Goal: Find specific page/section: Find specific page/section

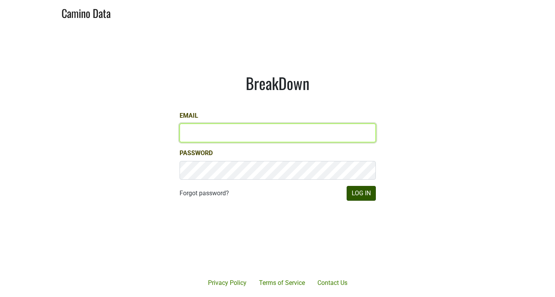
type input "anthony@truchardvineyards.com"
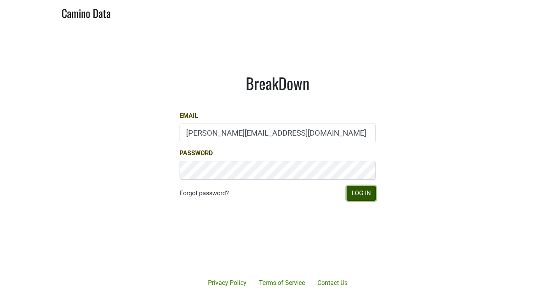
click at [363, 187] on button "Log In" at bounding box center [361, 193] width 29 height 15
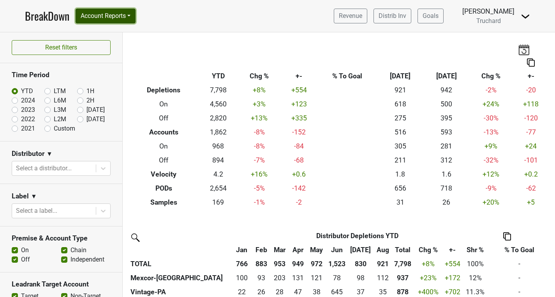
click at [126, 19] on button "Account Reports" at bounding box center [106, 16] width 60 height 15
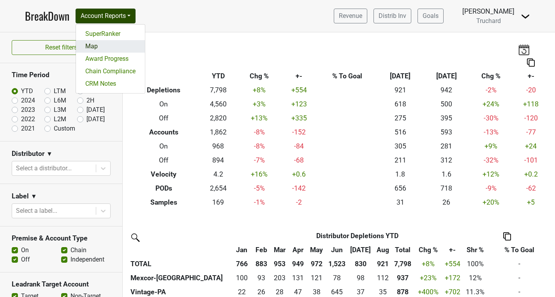
click at [109, 45] on link "Map" at bounding box center [110, 46] width 69 height 12
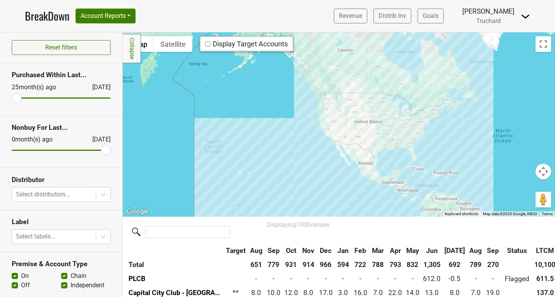
click at [452, 129] on div at bounding box center [339, 124] width 432 height 184
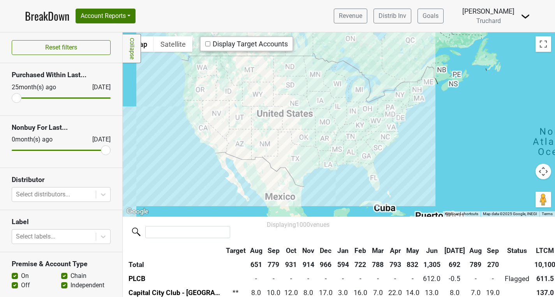
click at [452, 129] on div at bounding box center [339, 124] width 432 height 184
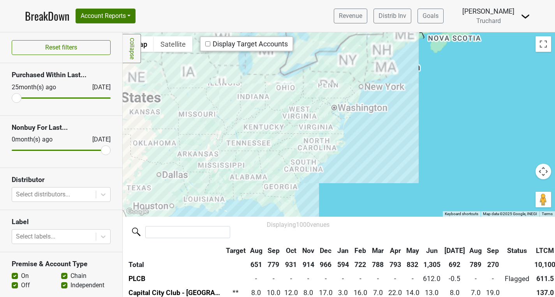
click at [452, 129] on div at bounding box center [339, 124] width 432 height 184
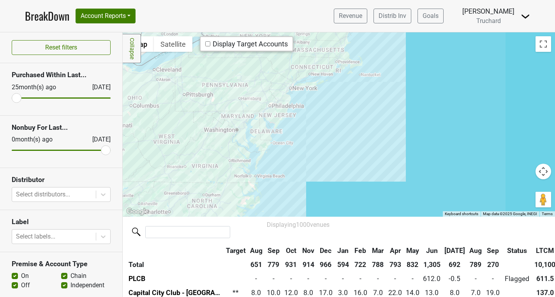
drag, startPoint x: 289, startPoint y: 92, endPoint x: 312, endPoint y: 153, distance: 65.2
click at [313, 153] on div at bounding box center [339, 124] width 432 height 184
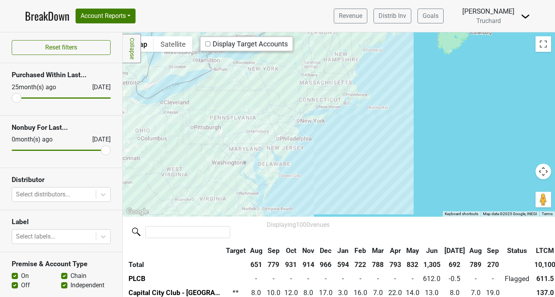
click at [324, 68] on div at bounding box center [339, 124] width 432 height 184
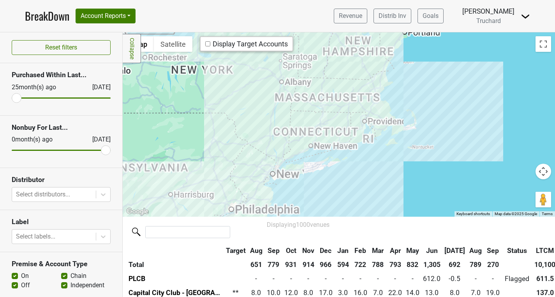
click at [347, 113] on div at bounding box center [339, 124] width 432 height 184
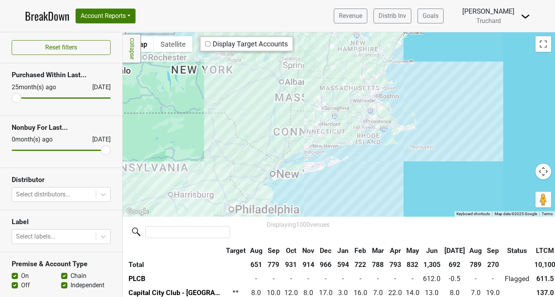
click at [347, 113] on div at bounding box center [339, 124] width 432 height 184
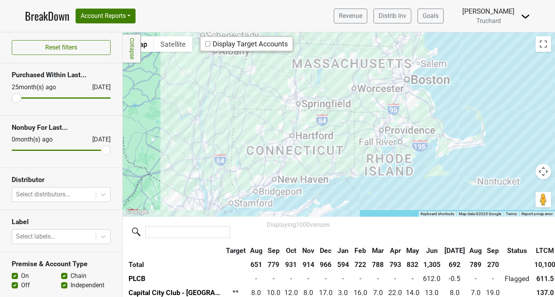
click at [375, 100] on div at bounding box center [339, 124] width 432 height 184
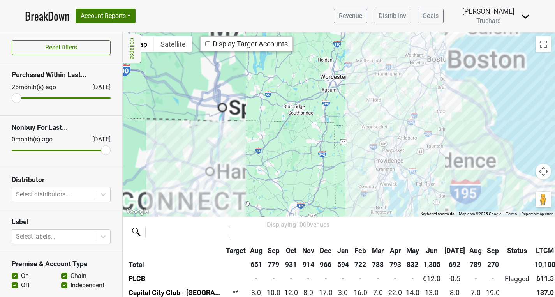
click at [406, 86] on div at bounding box center [339, 124] width 432 height 184
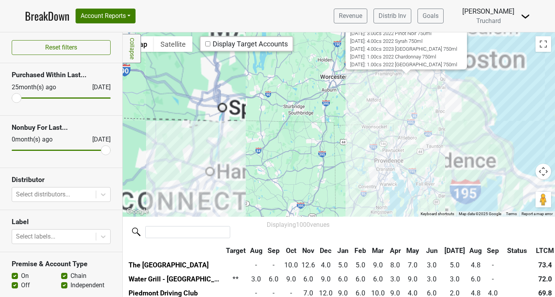
click at [406, 86] on div "Medfield Wine Shoppe [STREET_ADDRESS] | Website LTCM: 16.0cs ( +14.0cs vs Same …" at bounding box center [339, 124] width 432 height 184
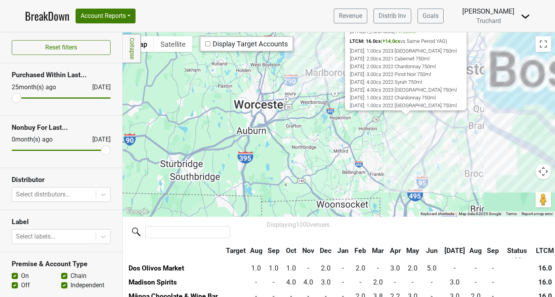
scroll to position [2034, 0]
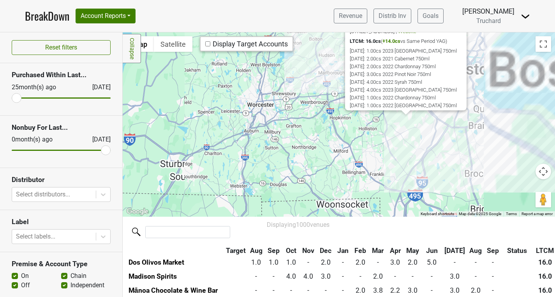
click at [487, 94] on div "Medfield Wine Shoppe [STREET_ADDRESS] | Website LTCM: 16.0cs ( +14.0cs vs Same …" at bounding box center [339, 124] width 432 height 184
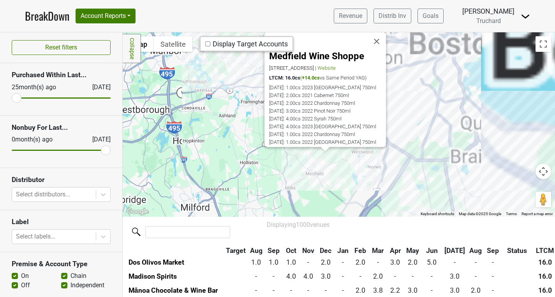
click at [425, 84] on div "Medfield Wine Shoppe [STREET_ADDRESS] | Website LTCM: 16.0cs ( +14.0cs vs Same …" at bounding box center [339, 124] width 432 height 184
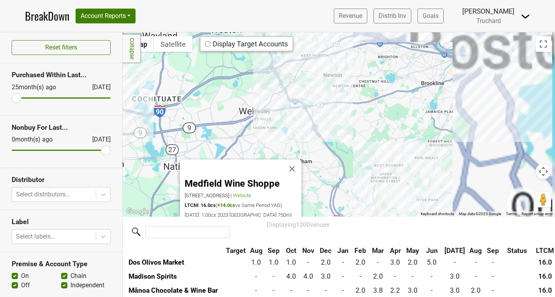
drag, startPoint x: 416, startPoint y: 72, endPoint x: 443, endPoint y: 121, distance: 56.1
click at [442, 121] on div "Medfield Wine Shoppe [STREET_ADDRESS] | Website LTCM: 16.0cs ( +14.0cs vs Same …" at bounding box center [339, 124] width 432 height 184
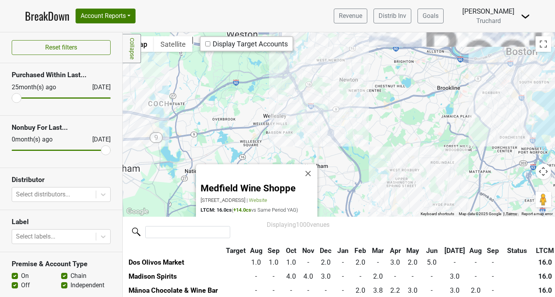
click at [347, 104] on div "Medfield Wine Shoppe [STREET_ADDRESS] | Website LTCM: 16.0cs ( +14.0cs vs Same …" at bounding box center [339, 124] width 432 height 184
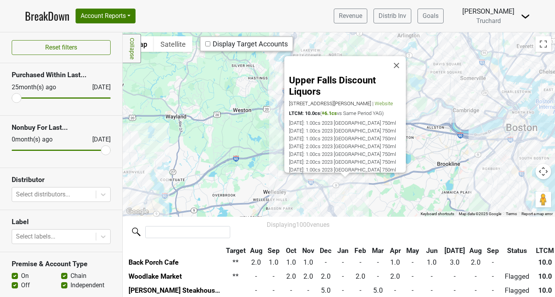
scroll to position [3730, 0]
click at [455, 151] on div "Upper Falls Discount Liquors [STREET_ADDRESS][PERSON_NAME] | Website LTCM: 10.0…" at bounding box center [339, 124] width 432 height 184
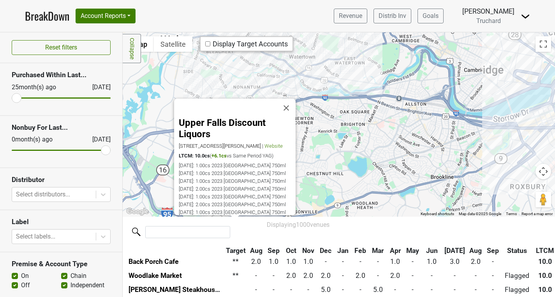
click at [494, 129] on div "Upper Falls Discount Liquors [STREET_ADDRESS][PERSON_NAME] | Website LTCM: 10.0…" at bounding box center [339, 124] width 432 height 184
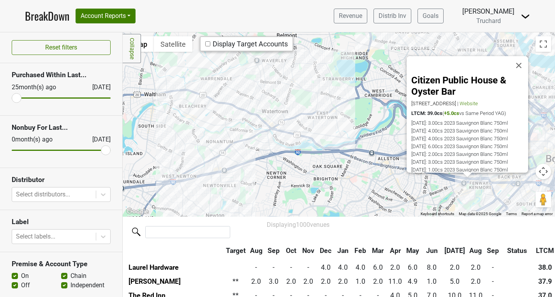
scroll to position [464, 0]
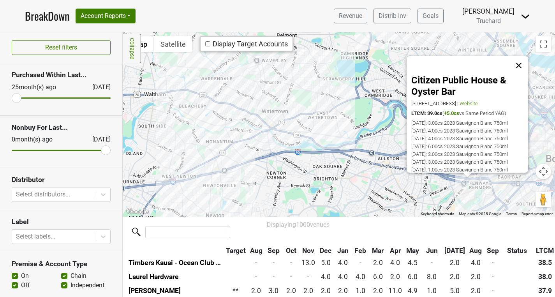
click at [521, 67] on button "Close" at bounding box center [518, 65] width 19 height 19
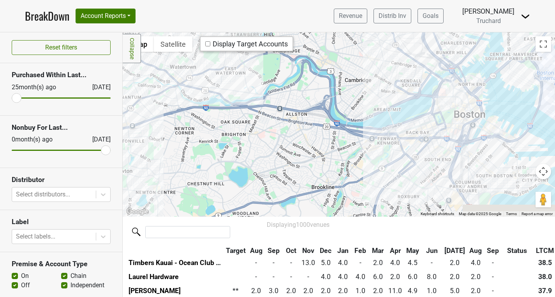
drag, startPoint x: 491, startPoint y: 146, endPoint x: 397, endPoint y: 103, distance: 103.5
click at [397, 103] on div at bounding box center [339, 124] width 432 height 184
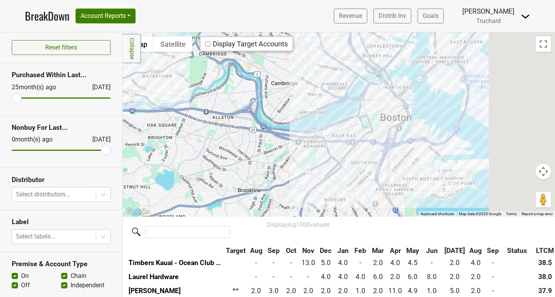
drag, startPoint x: 368, startPoint y: 90, endPoint x: 266, endPoint y: 85, distance: 102.1
click at [266, 85] on div at bounding box center [339, 124] width 432 height 184
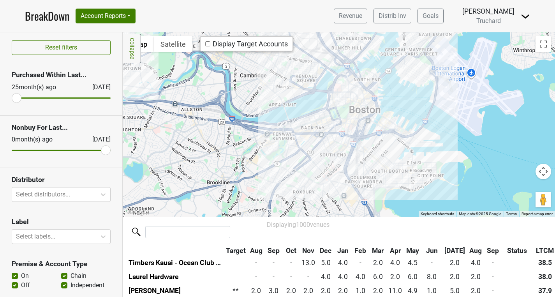
click at [315, 136] on div at bounding box center [339, 124] width 432 height 184
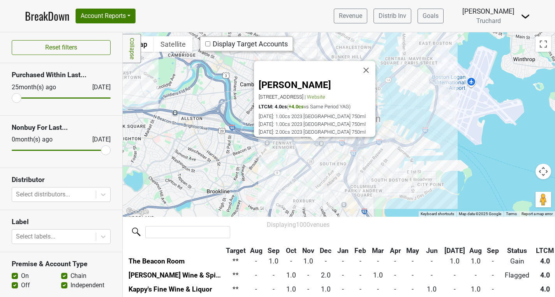
scroll to position [9168, 0]
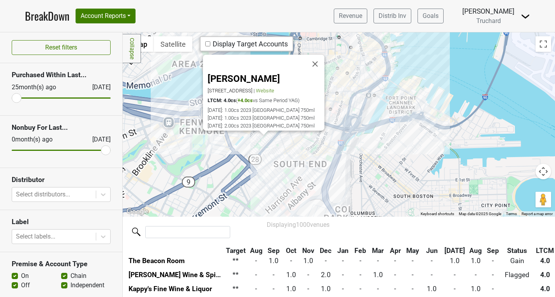
click at [304, 140] on div "[PERSON_NAME] [STREET_ADDRESS] | Website LTCM: 4.0cs ( +4.0cs vs Same Period YA…" at bounding box center [339, 124] width 432 height 184
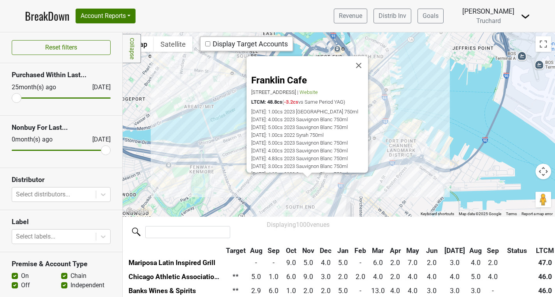
click at [315, 192] on div "Franklin Cafe [STREET_ADDRESS] | Website LTCM: 48.8cs ( -3.2cs vs Same Period Y…" at bounding box center [339, 124] width 432 height 184
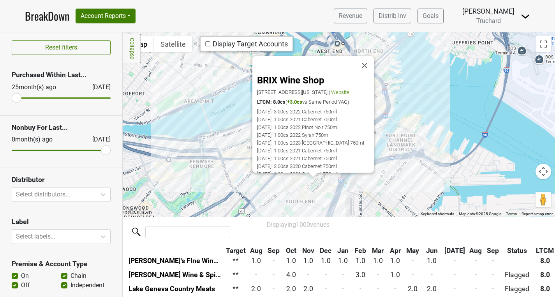
click at [176, 169] on div "BRIX Wine Shop [STREET_ADDRESS][US_STATE] | Website LTCM: 8.0cs ( +3.0cs vs Sam…" at bounding box center [339, 124] width 432 height 184
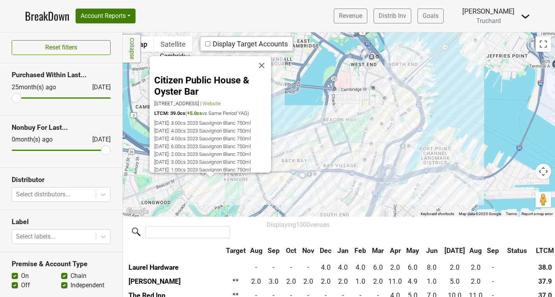
scroll to position [464, 0]
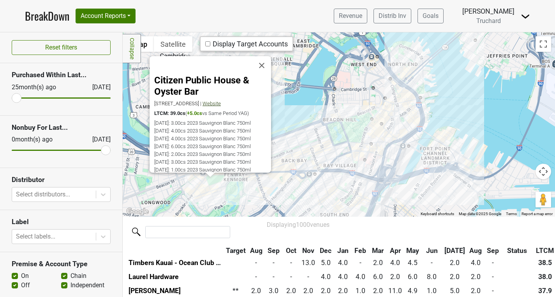
click at [221, 105] on span "Website" at bounding box center [211, 103] width 18 height 6
